Goal: Find specific page/section: Find specific page/section

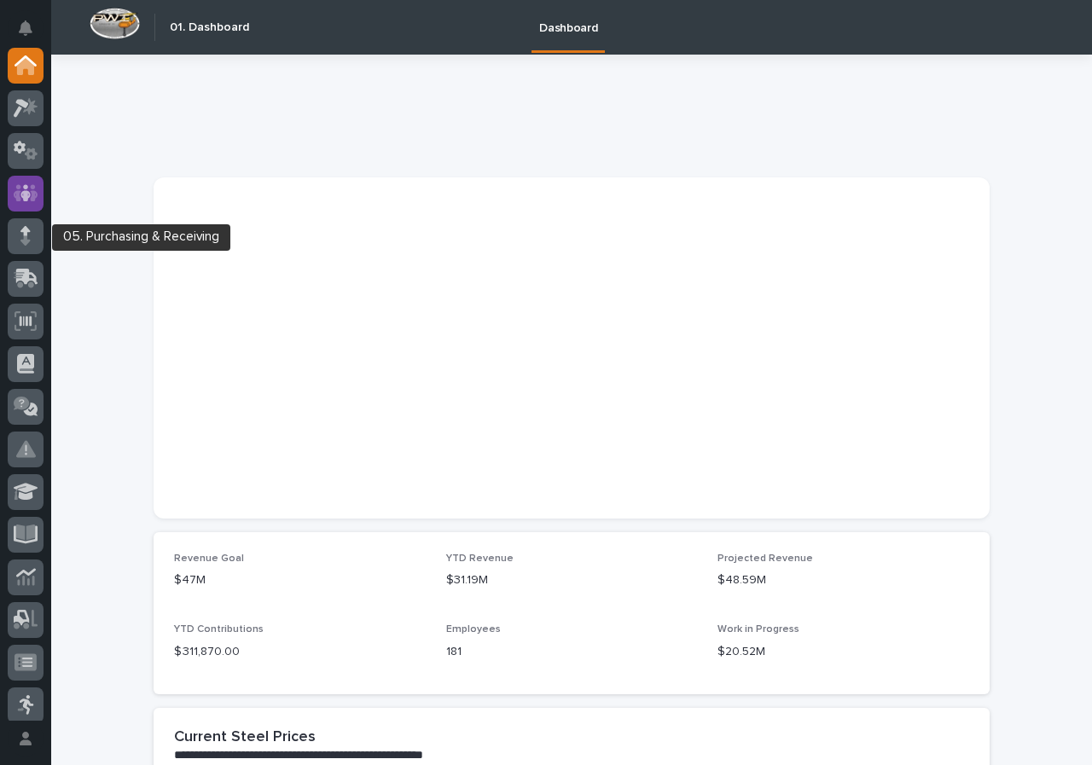
click at [17, 194] on icon at bounding box center [26, 192] width 25 height 17
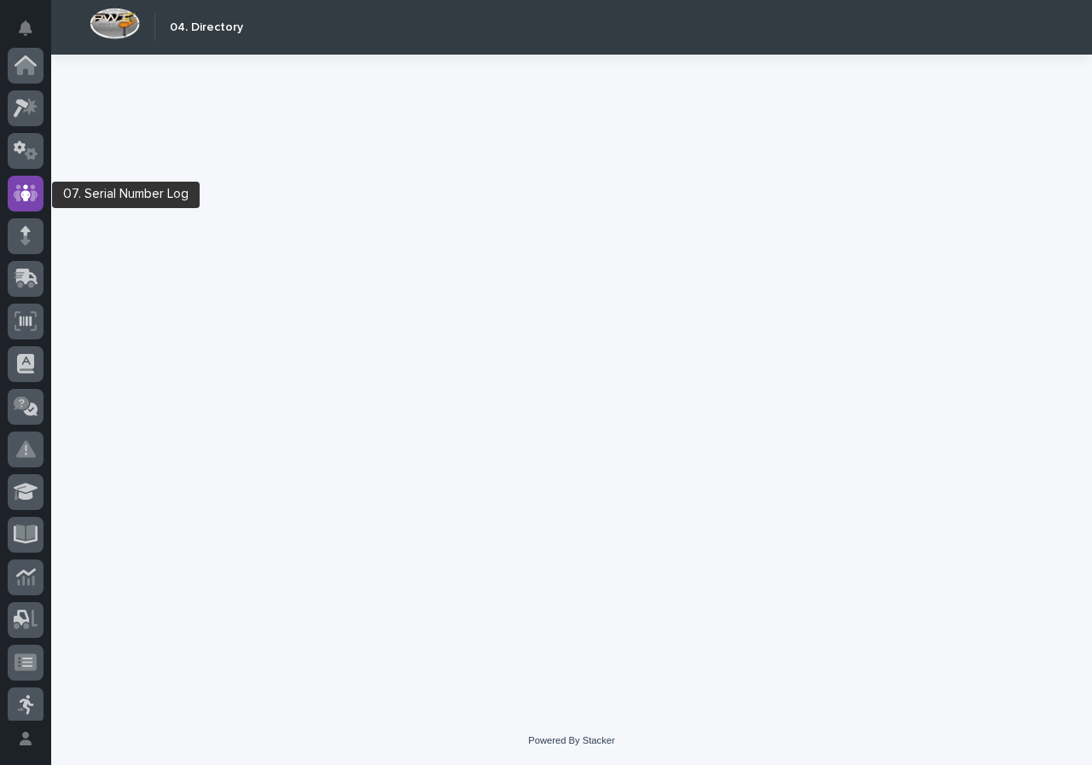
scroll to position [128, 0]
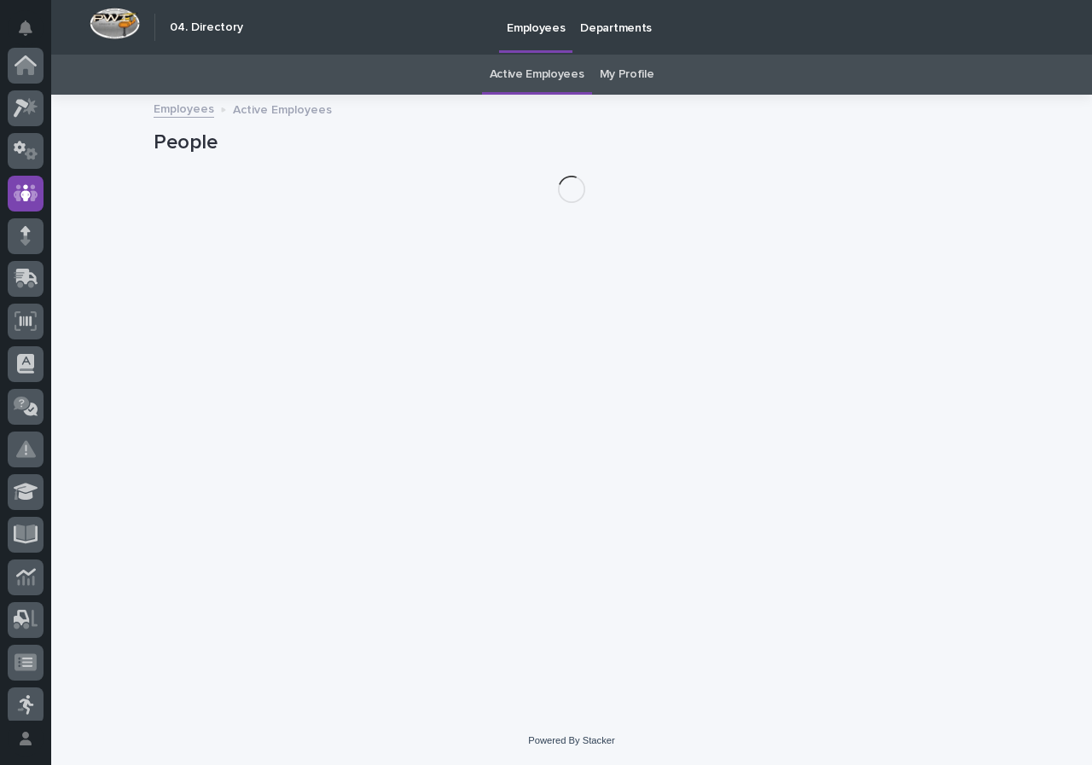
scroll to position [128, 0]
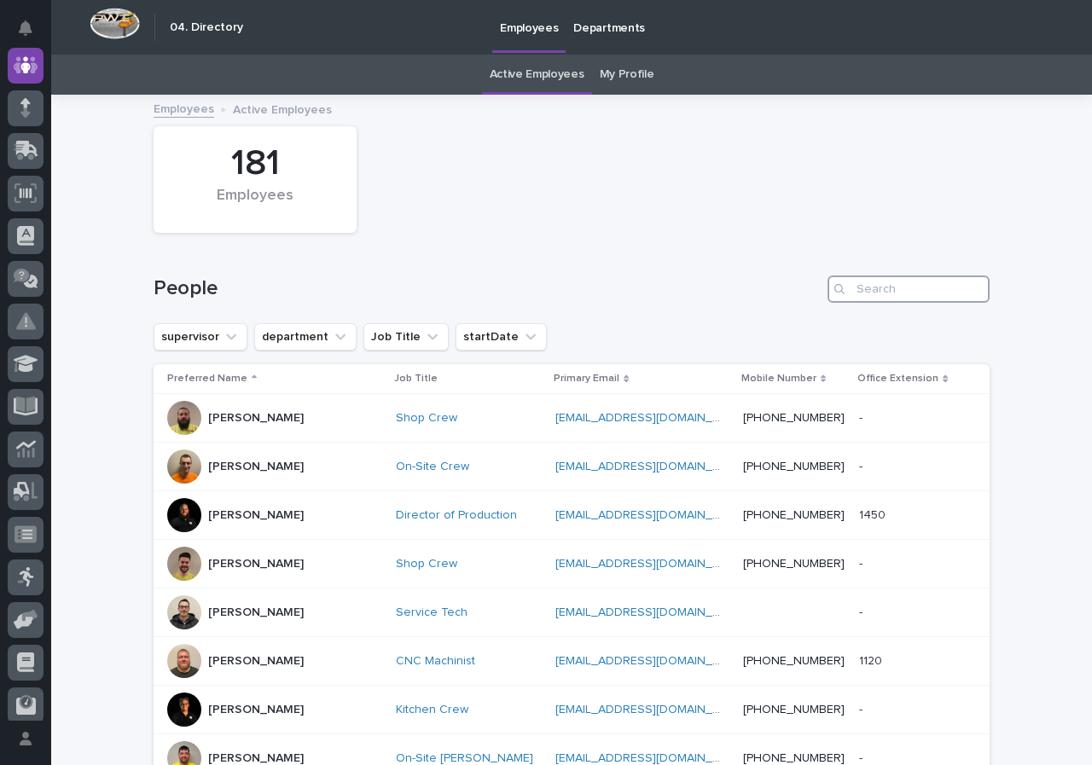
click at [867, 288] on input "Search" at bounding box center [908, 288] width 162 height 27
type input "[PERSON_NAME]"
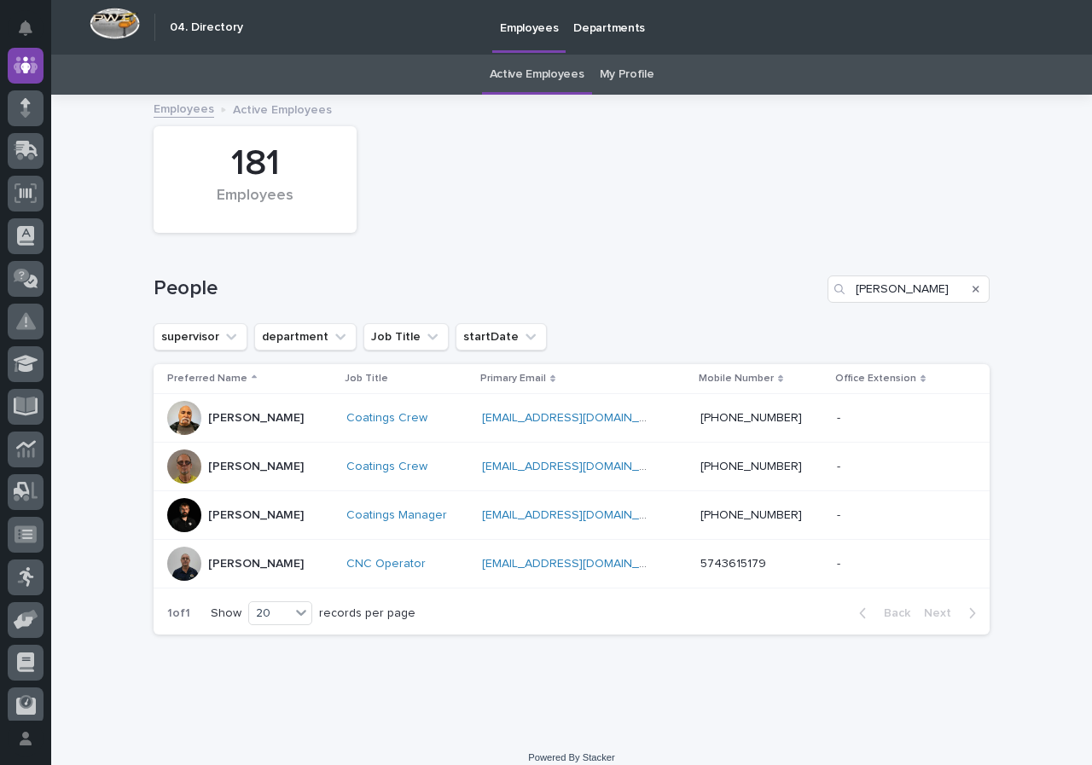
click at [333, 577] on div "[PERSON_NAME]" at bounding box center [249, 564] width 165 height 34
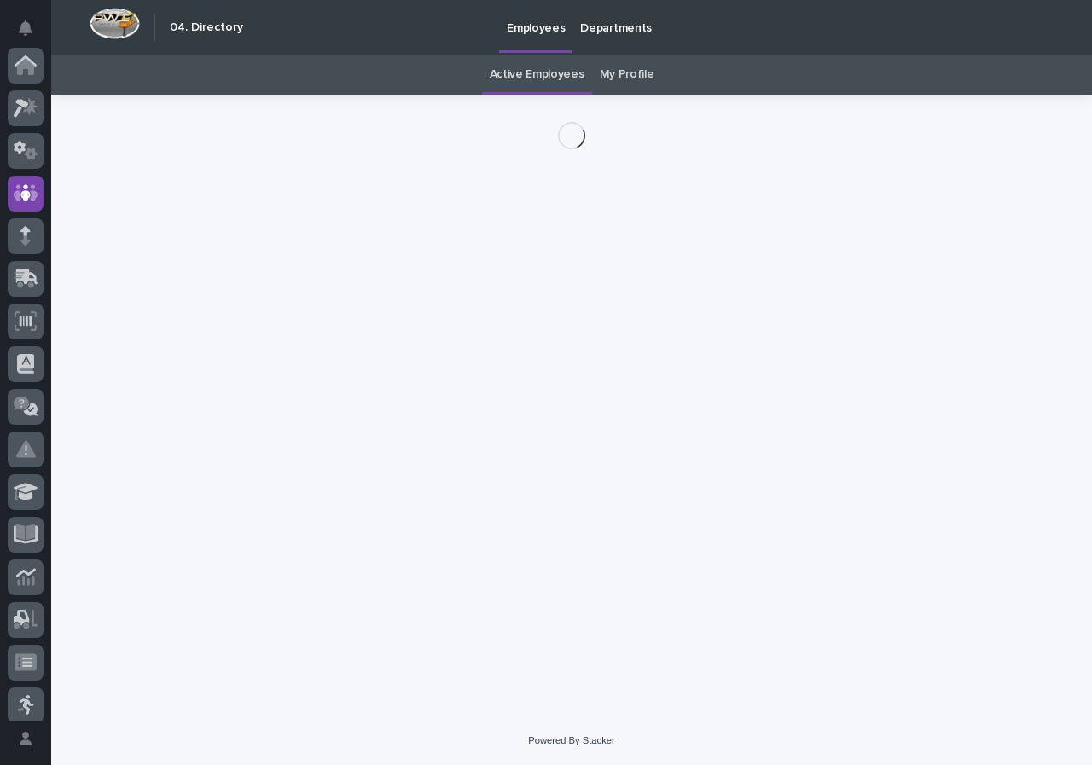
scroll to position [128, 0]
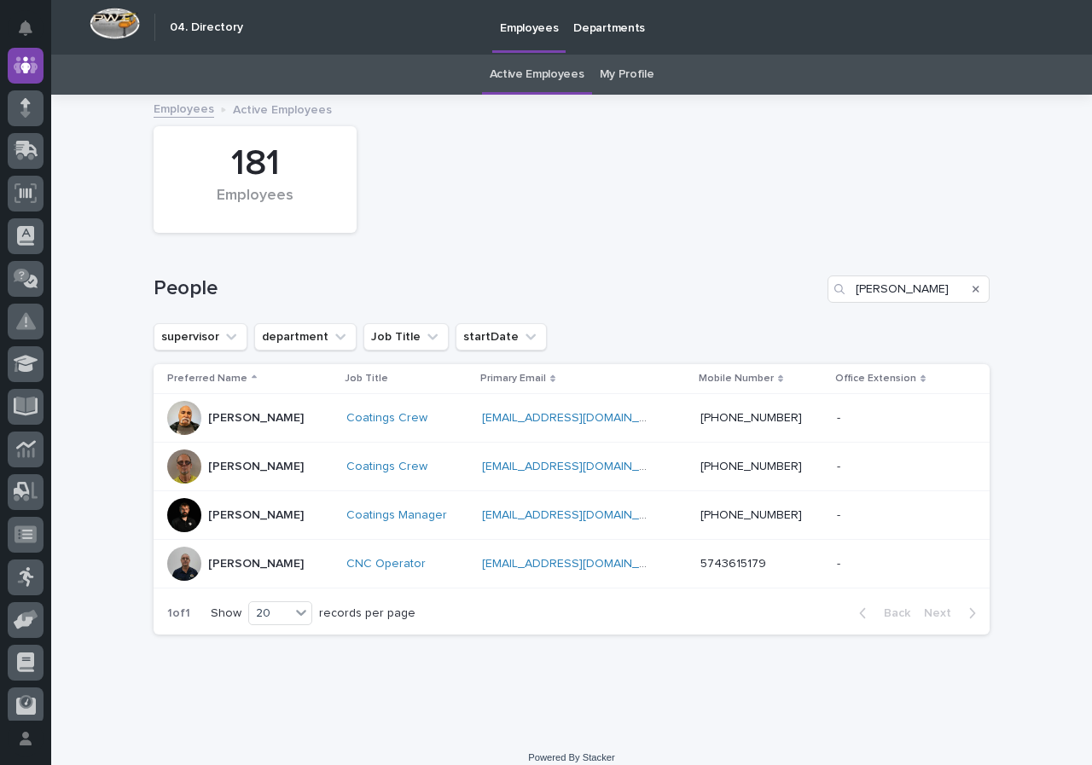
click at [614, 72] on link "My Profile" at bounding box center [627, 75] width 55 height 40
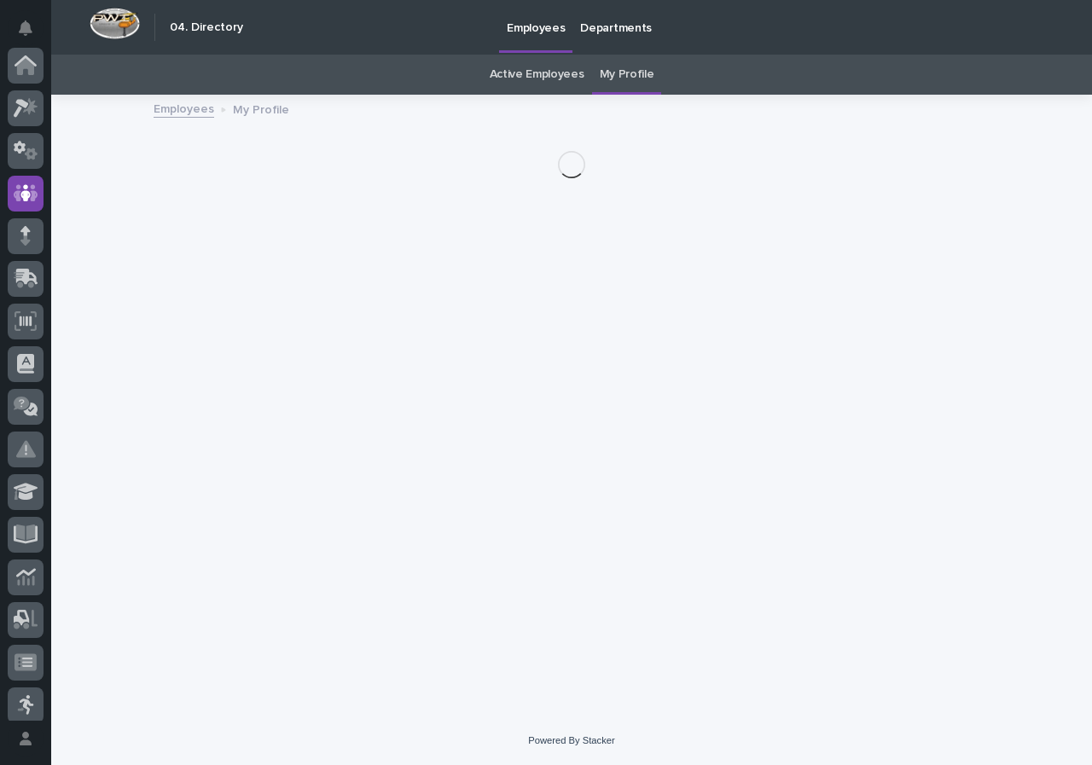
scroll to position [128, 0]
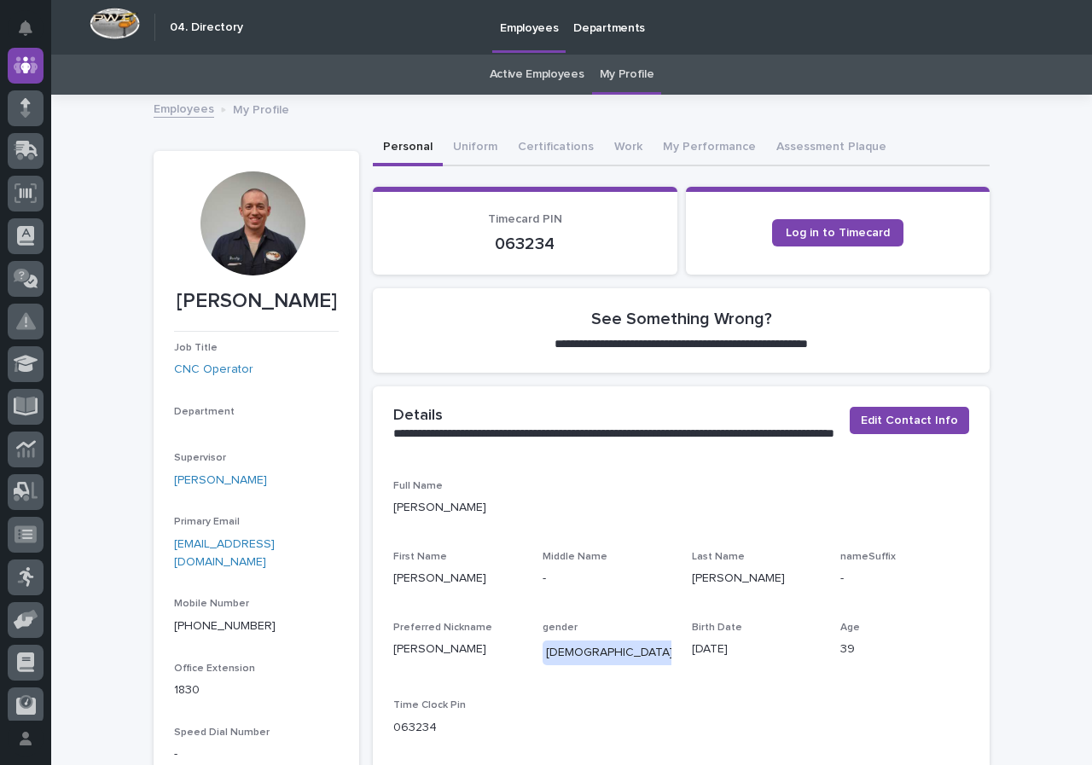
click at [271, 218] on div at bounding box center [252, 223] width 104 height 104
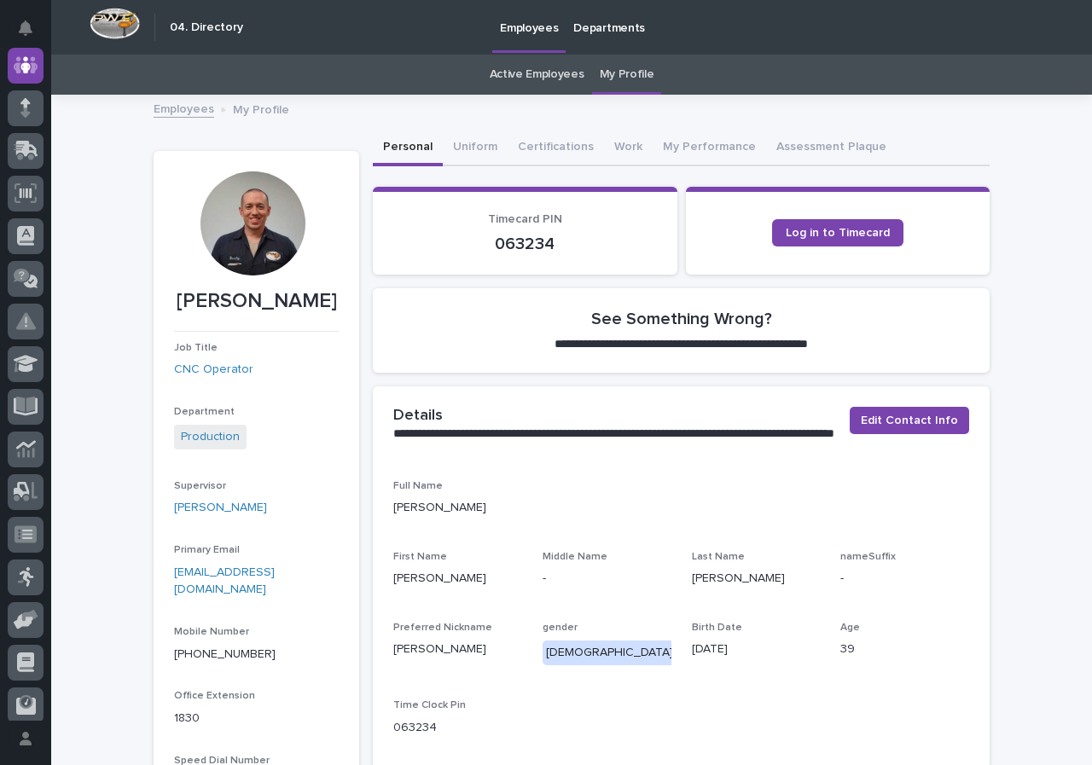
click at [265, 263] on div at bounding box center [252, 223] width 104 height 104
